Goal: Task Accomplishment & Management: Manage account settings

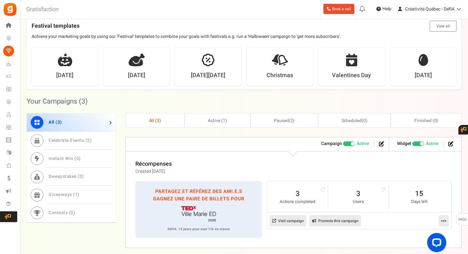
scroll to position [163, 0]
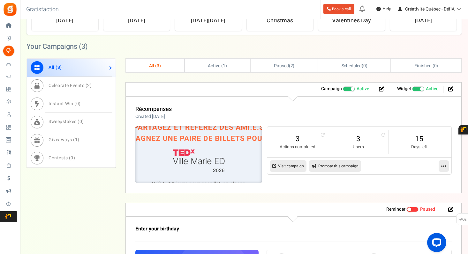
click at [206, 143] on img at bounding box center [199, 155] width 190 height 86
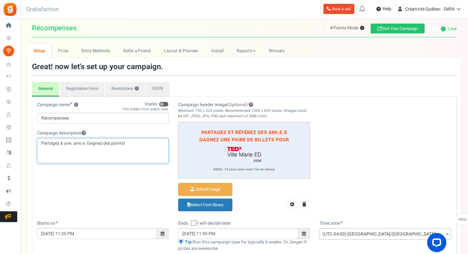
click at [102, 144] on p "Partagez à une. ami.e. Gagnez des points!" at bounding box center [102, 143] width 123 height 6
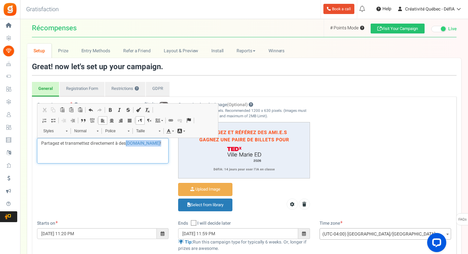
drag, startPoint x: 127, startPoint y: 143, endPoint x: 142, endPoint y: 144, distance: 15.0
click at [142, 144] on p "Partagez et transmettez directement à des [DOMAIN_NAME] !" at bounding box center [102, 143] width 123 height 6
click at [148, 144] on p "Partagez et transmettez directement à des [DOMAIN_NAME] !" at bounding box center [102, 143] width 123 height 6
drag, startPoint x: 148, startPoint y: 144, endPoint x: 126, endPoint y: 143, distance: 22.1
click at [126, 143] on p "Partagez et transmettez directement à des [DOMAIN_NAME] !" at bounding box center [102, 143] width 123 height 6
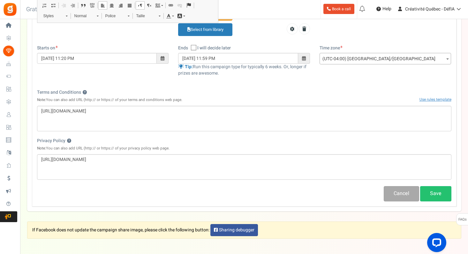
scroll to position [205, 0]
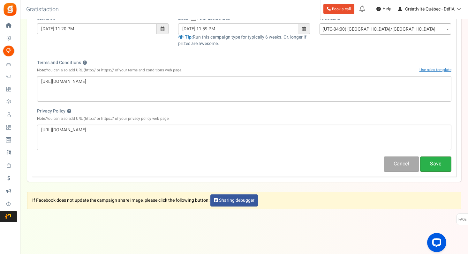
click at [430, 162] on button "Save" at bounding box center [435, 164] width 31 height 15
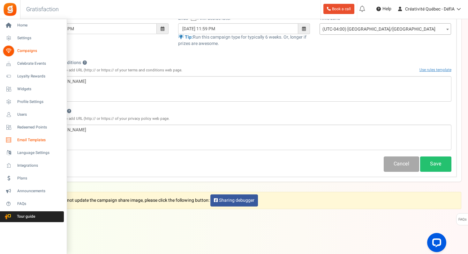
click at [25, 139] on span "Email Templates" at bounding box center [39, 140] width 45 height 5
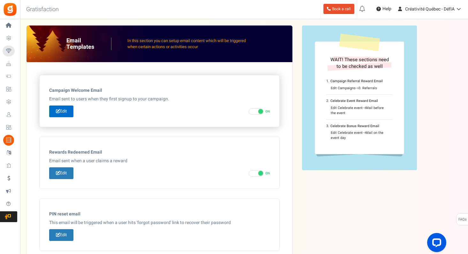
click at [70, 111] on link "Edit" at bounding box center [61, 112] width 24 height 12
type input "DéfIA: bienvenue au concours de parrainage [PERSON_NAME]!"
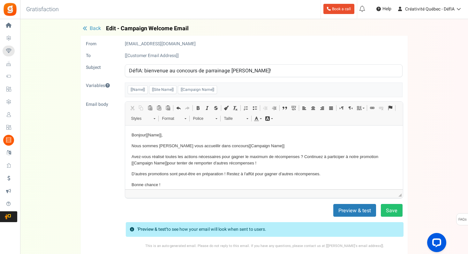
click at [199, 147] on p "Nous sommes [PERSON_NAME] vous accueillir dans concours [[Campaign Name]]" at bounding box center [263, 146] width 265 height 7
click at [263, 142] on body "Bonjour [[Name]] , Nous sommes [PERSON_NAME] vous accueillir au concours [[Camp…" at bounding box center [263, 171] width 265 height 78
click at [263, 143] on p "Nous sommes [PERSON_NAME] vous accueillir au concours [[Campaign Name]]" at bounding box center [263, 146] width 265 height 7
click at [263, 147] on p "Nous sommes [PERSON_NAME] vous accueillir au concours [[Campaign Name]]" at bounding box center [263, 146] width 265 height 7
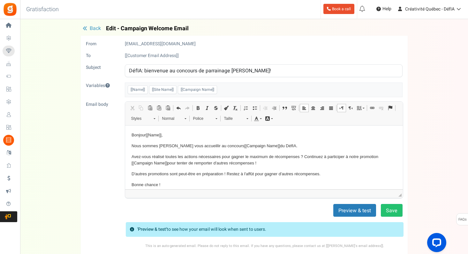
drag, startPoint x: 267, startPoint y: 163, endPoint x: 132, endPoint y: 154, distance: 135.3
click at [132, 154] on p "Avez-vous réalisé toutes les actions nécessaires pour gagner le maximum de réco…" at bounding box center [263, 159] width 265 height 13
click at [285, 156] on s "récompenses" at bounding box center [285, 156] width 25 height 5
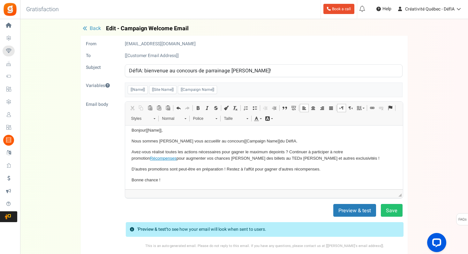
click at [307, 151] on p "Avez-vous réalisé toutes les actions nécessaires pour gagner le maximum de poin…" at bounding box center [263, 155] width 265 height 13
drag, startPoint x: 150, startPoint y: 159, endPoint x: 179, endPoint y: 159, distance: 28.7
click at [179, 159] on p "Avez-vous réalisé toutes les actions nécessaires pour gagner le maximum de poin…" at bounding box center [263, 155] width 265 height 13
click at [308, 150] on p "Avez-vous réalisé toutes les actions nécessaires pour gagner le maximum de poin…" at bounding box center [263, 155] width 265 height 13
click at [238, 159] on p "Avez-vous réalisé toutes les actions nécessaires pour gagner le maximum de poin…" at bounding box center [263, 155] width 265 height 13
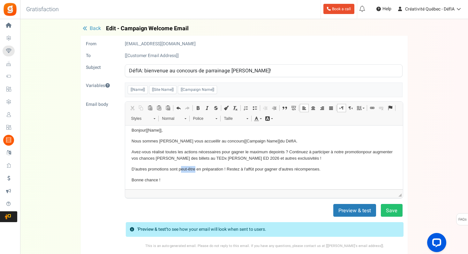
drag, startPoint x: 195, startPoint y: 169, endPoint x: 180, endPoint y: 169, distance: 15.3
click at [180, 169] on p "D'autres promotions sont peut-être en préparation ! Restez à l'affût pour gagne…" at bounding box center [263, 169] width 265 height 7
click at [393, 209] on button "Save" at bounding box center [392, 210] width 22 height 13
